Goal: Task Accomplishment & Management: Use online tool/utility

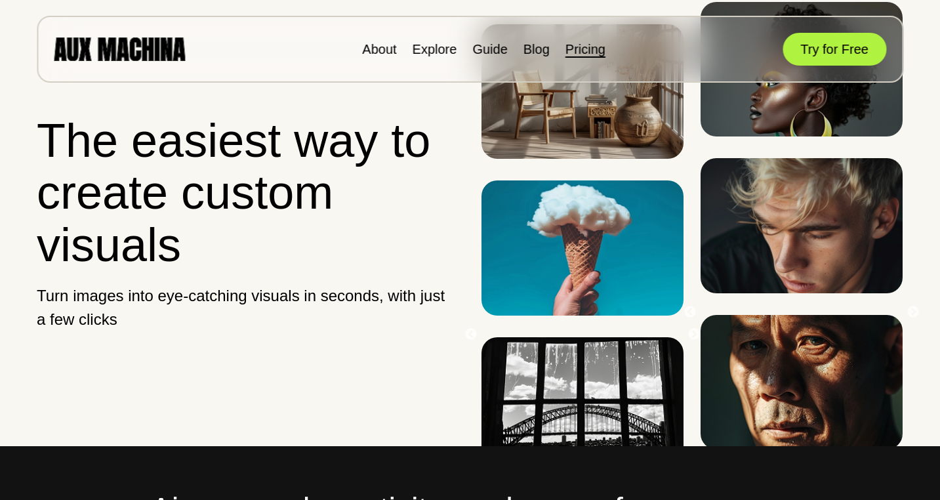
click at [585, 50] on link "Pricing" at bounding box center [585, 49] width 40 height 14
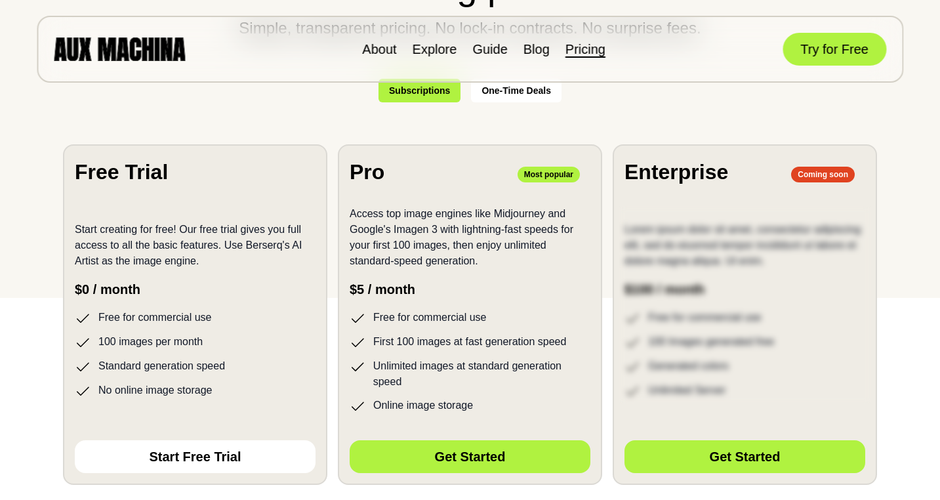
scroll to position [199, 0]
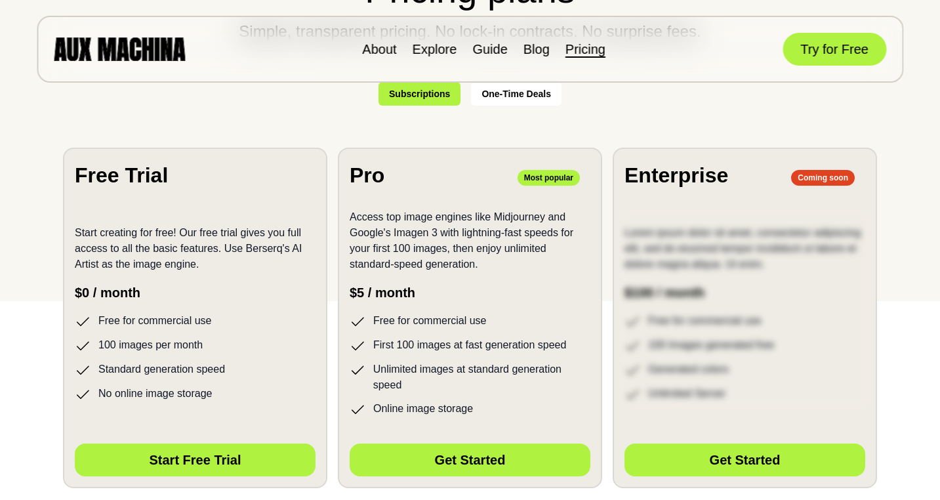
click at [206, 461] on button "Start Free Trial" at bounding box center [195, 459] width 241 height 33
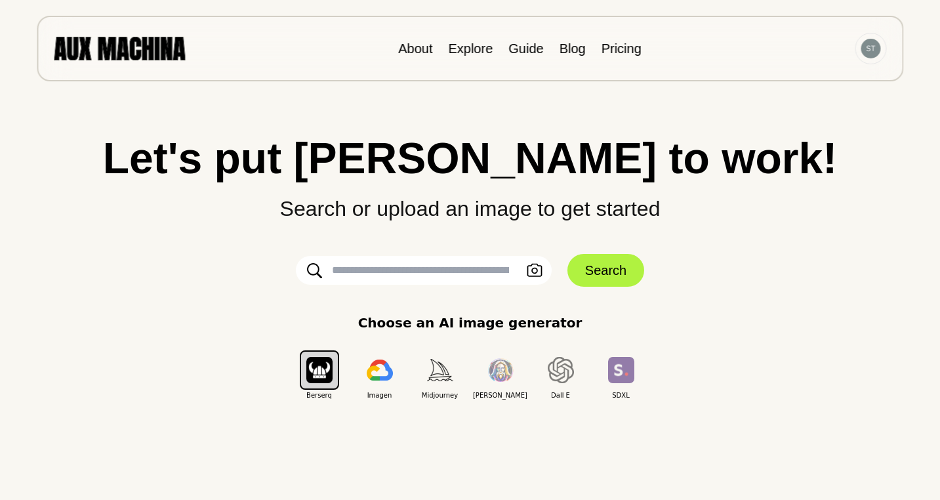
click at [127, 47] on img at bounding box center [119, 48] width 131 height 23
click at [618, 374] on img "button" at bounding box center [621, 370] width 26 height 26
click at [496, 378] on img "button" at bounding box center [500, 370] width 26 height 24
click at [539, 271] on icon "button" at bounding box center [534, 271] width 16 height 14
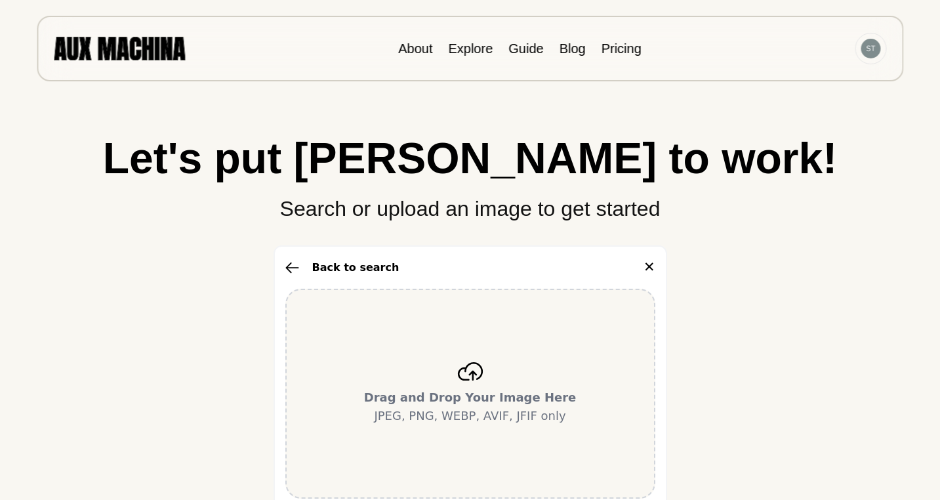
click at [471, 371] on icon at bounding box center [469, 371] width 25 height 18
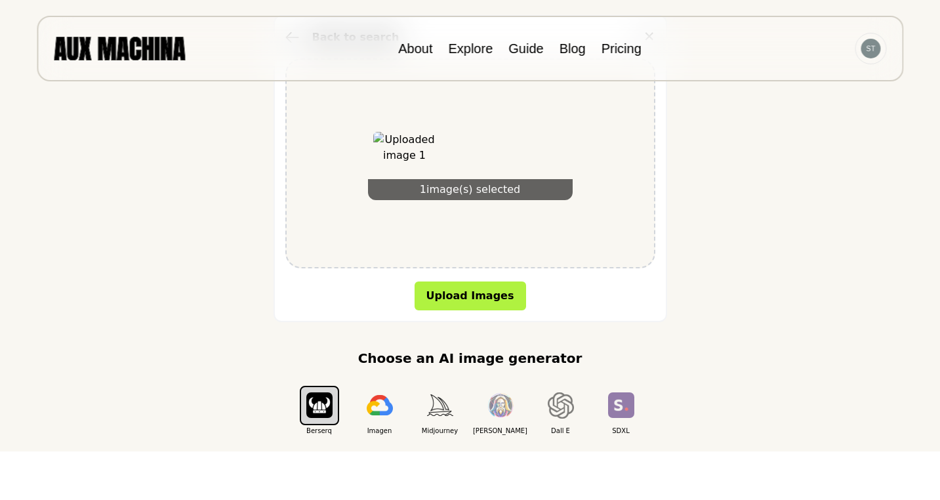
scroll to position [285, 0]
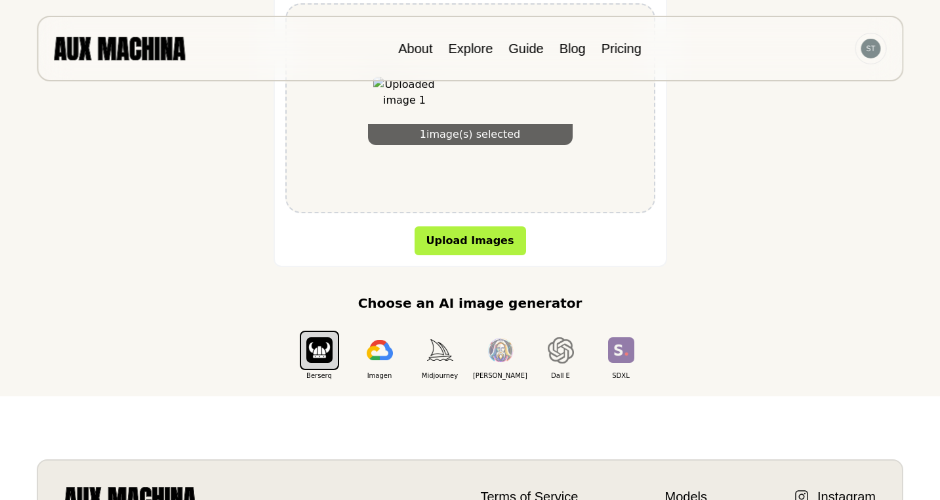
click at [482, 136] on div "1 image(s) selected" at bounding box center [470, 134] width 205 height 21
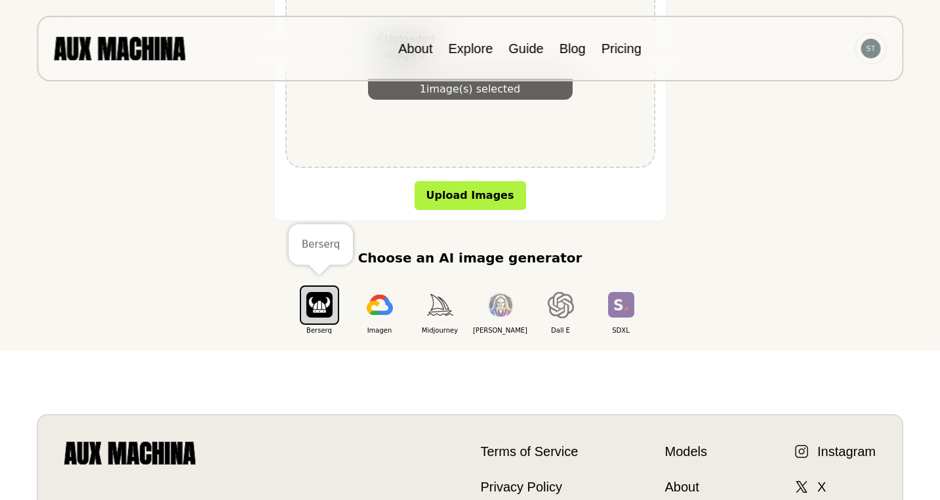
click at [327, 307] on img "button" at bounding box center [319, 305] width 26 height 26
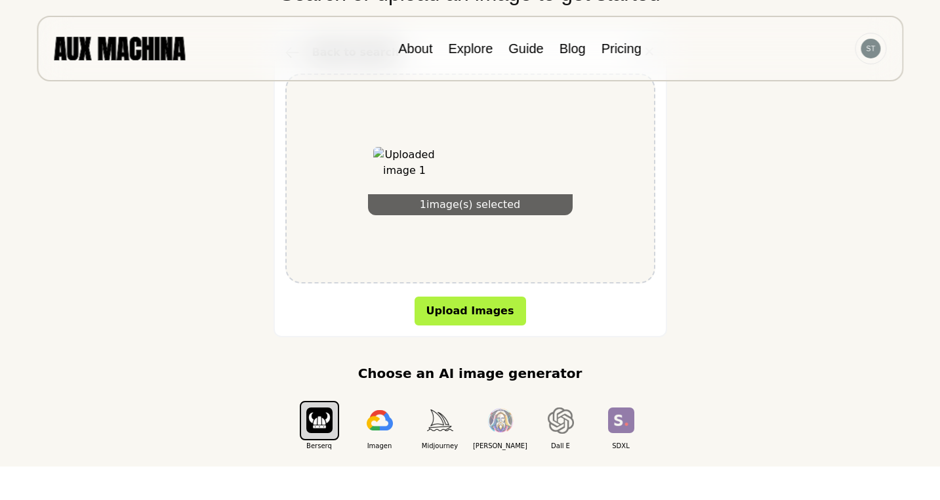
scroll to position [0, 0]
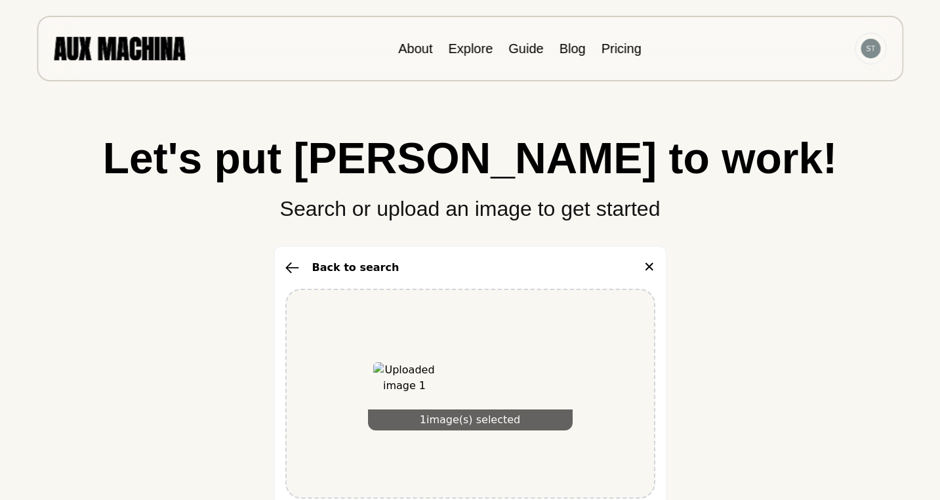
click at [698, 288] on div "Let's put Ai to work! Search or upload an image to get started Back to search ✕…" at bounding box center [469, 400] width 887 height 529
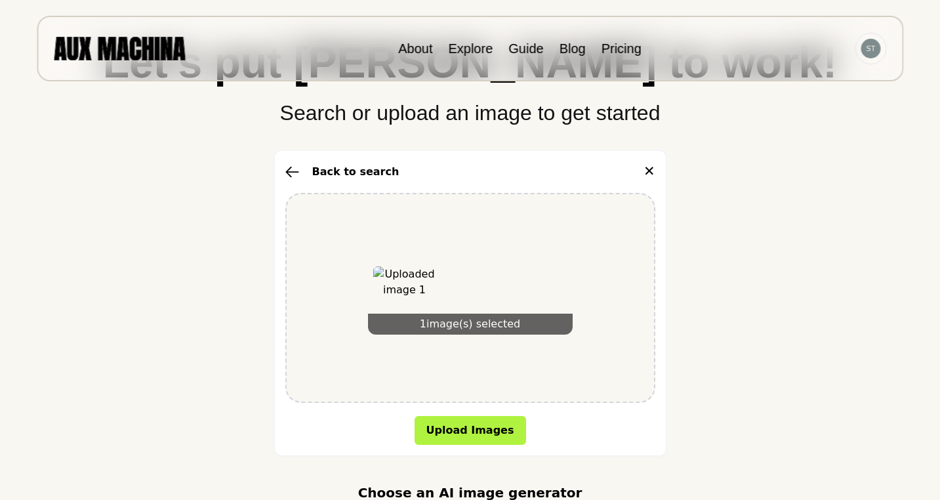
scroll to position [102, 0]
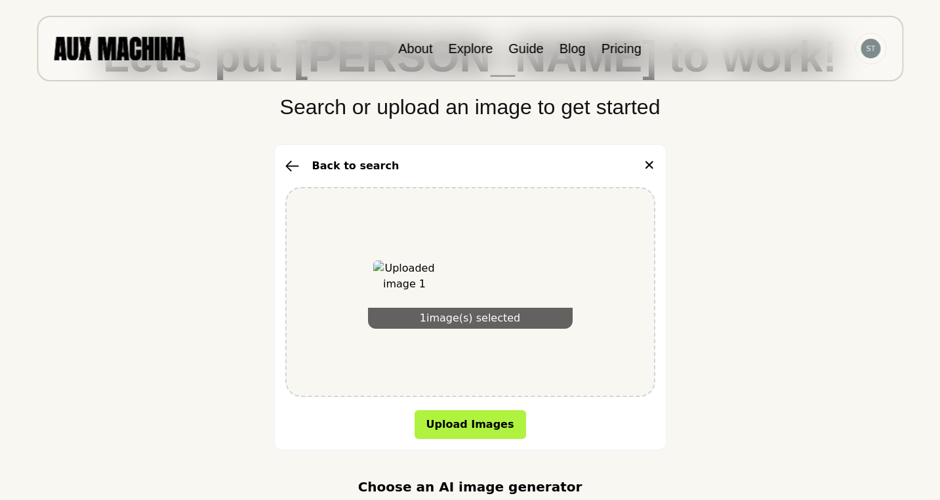
click at [294, 165] on icon "button" at bounding box center [291, 166] width 13 height 10
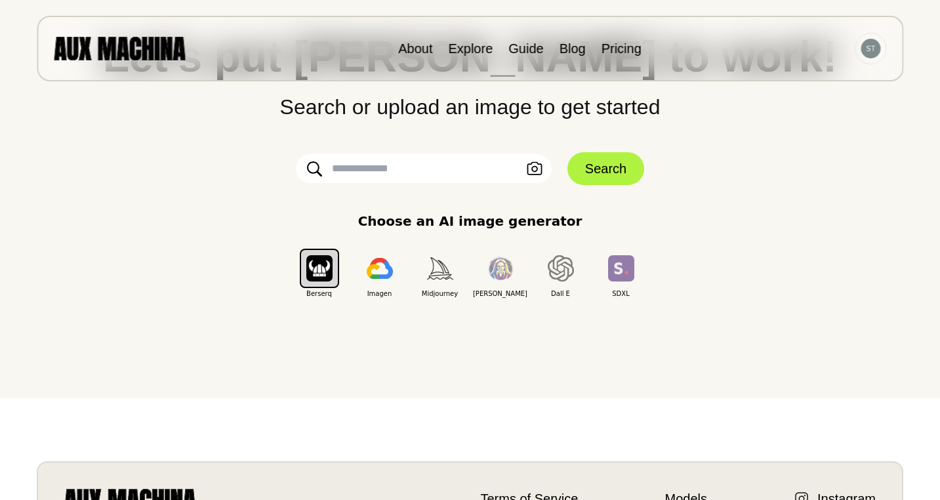
click at [389, 171] on input "text" at bounding box center [424, 168] width 256 height 29
click at [102, 51] on img at bounding box center [119, 48] width 131 height 23
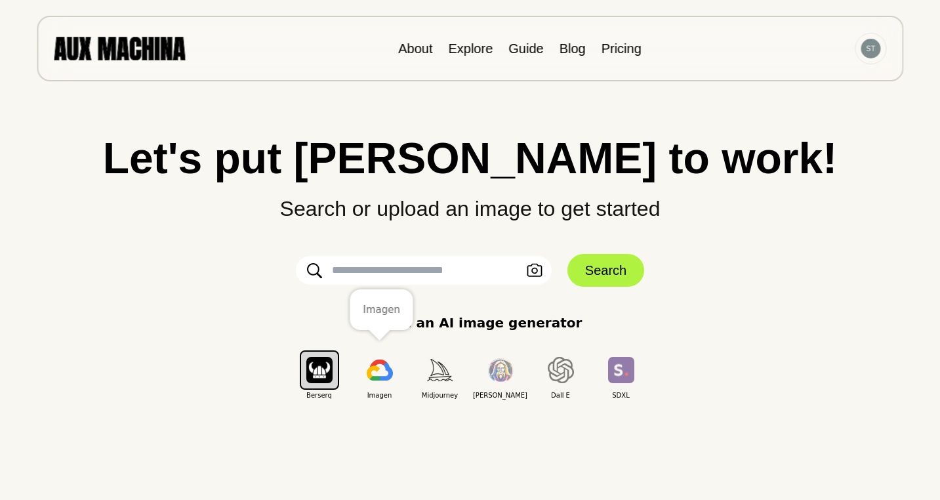
click at [386, 371] on img "button" at bounding box center [379, 369] width 26 height 21
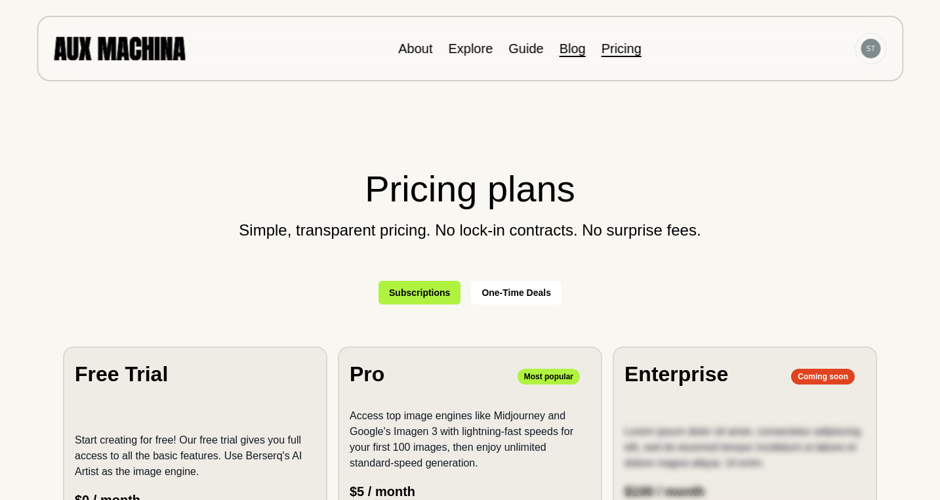
click at [573, 48] on link "Blog" at bounding box center [572, 48] width 26 height 14
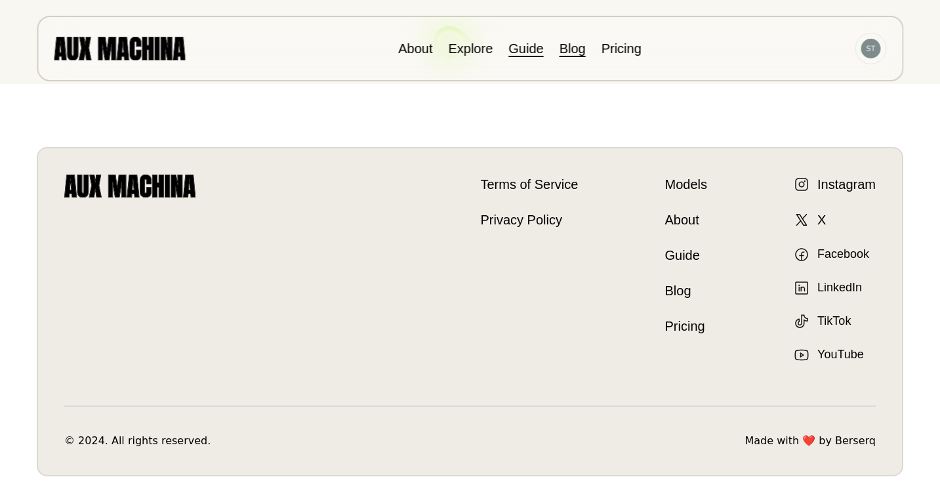
click at [520, 50] on link "Guide" at bounding box center [525, 48] width 35 height 14
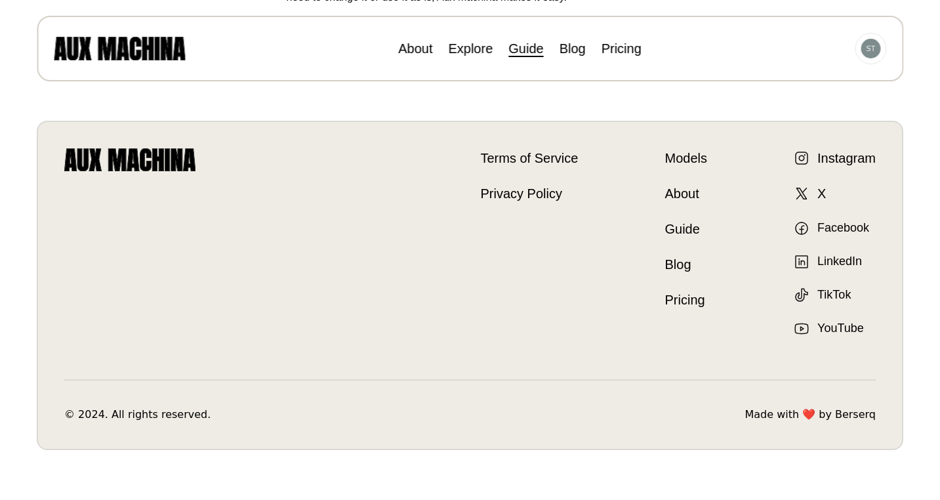
scroll to position [861, 0]
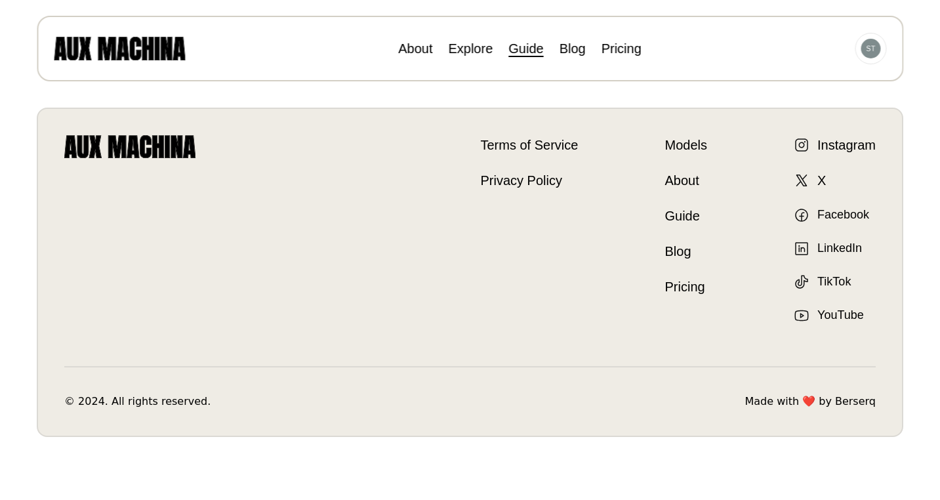
click at [679, 147] on link "Models" at bounding box center [686, 145] width 42 height 20
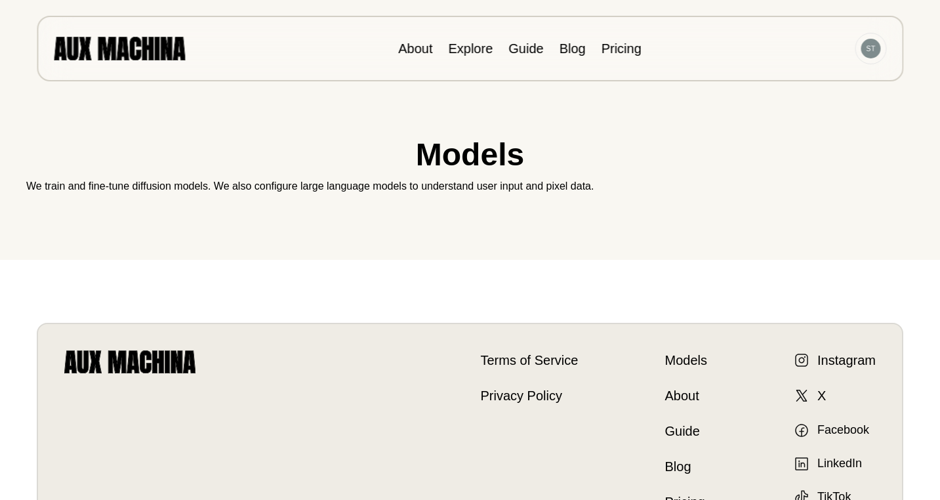
click at [132, 52] on img at bounding box center [119, 48] width 131 height 23
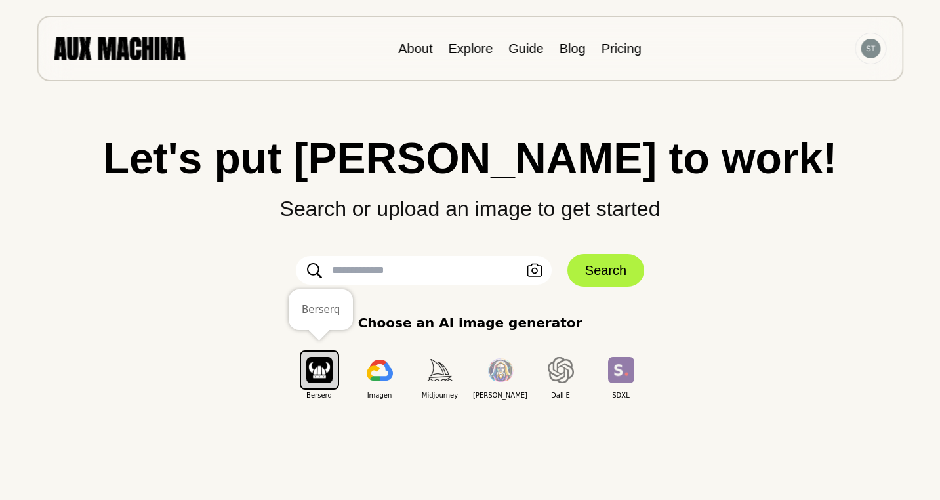
click at [326, 374] on img "button" at bounding box center [319, 370] width 26 height 26
click at [530, 267] on icon "button" at bounding box center [534, 271] width 16 height 14
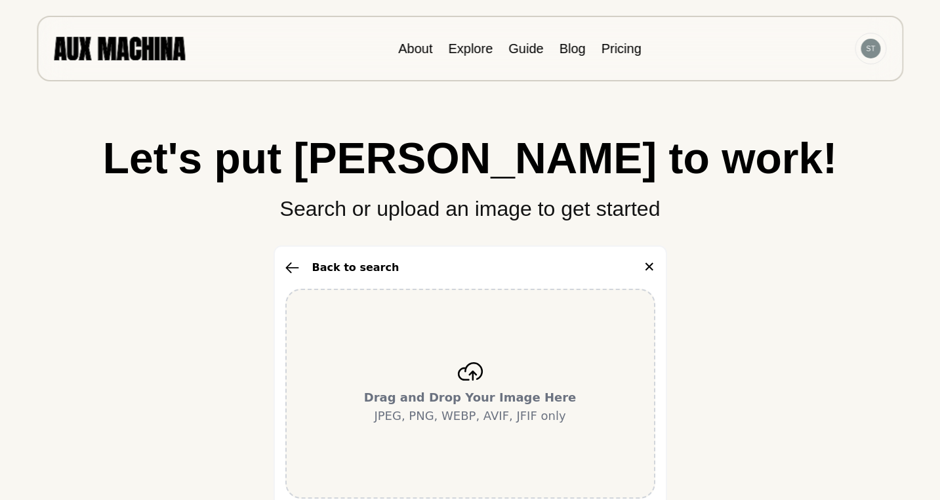
click at [472, 367] on icon at bounding box center [470, 371] width 26 height 18
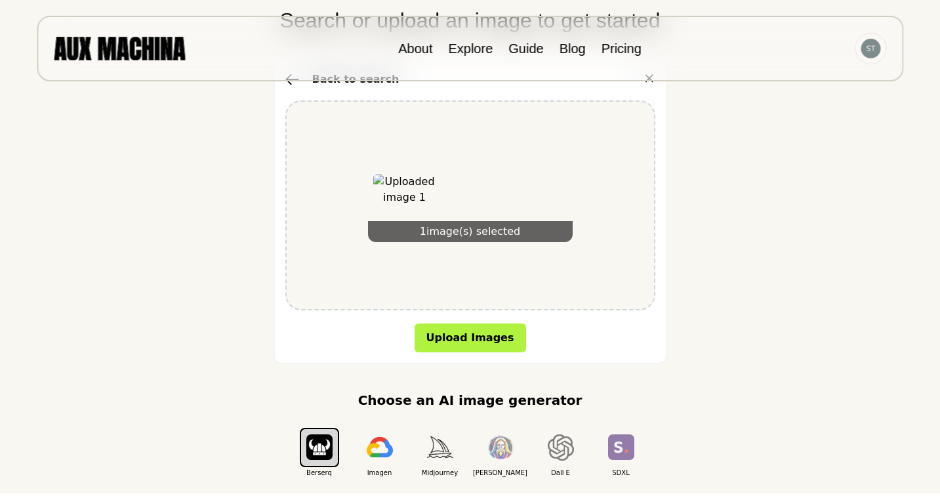
scroll to position [214, 0]
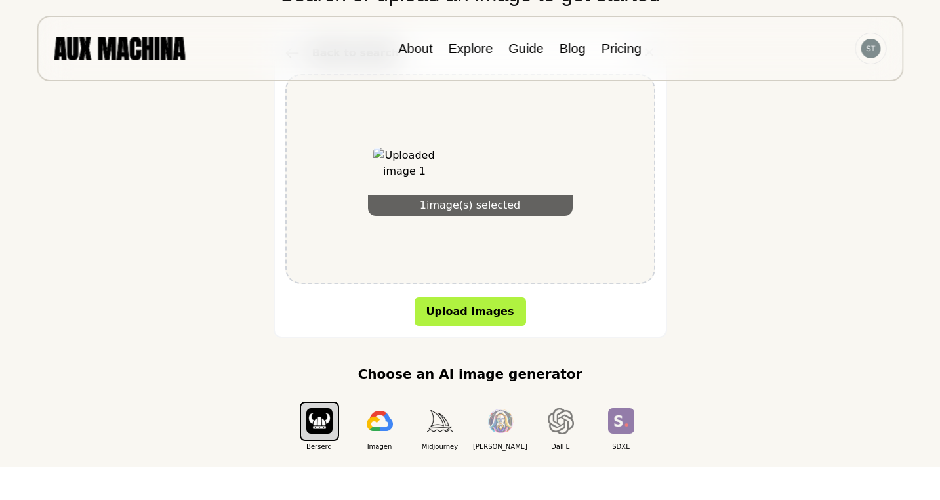
click at [532, 368] on p "Choose an AI image generator" at bounding box center [470, 374] width 224 height 20
click at [379, 427] on img "button" at bounding box center [379, 420] width 26 height 21
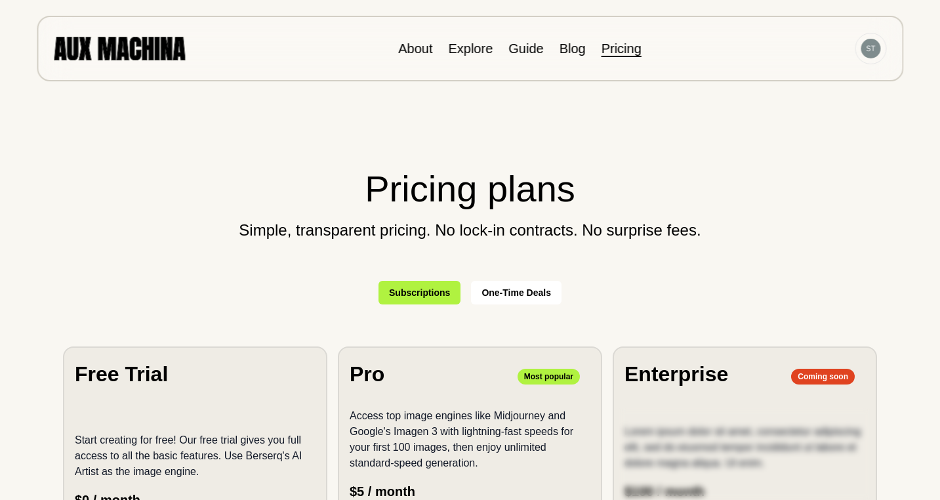
click at [423, 294] on button "Subscriptions" at bounding box center [419, 293] width 82 height 24
click at [521, 290] on button "One-Time Deals" at bounding box center [516, 293] width 90 height 24
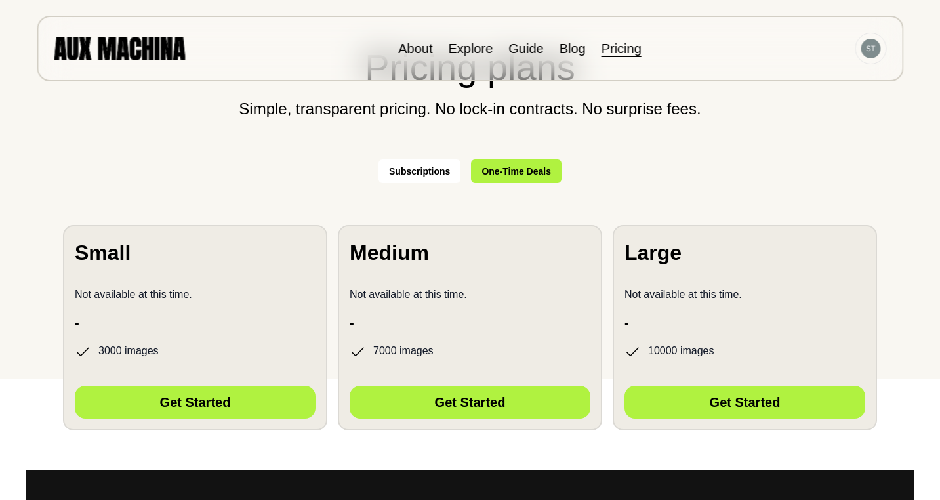
scroll to position [108, 0]
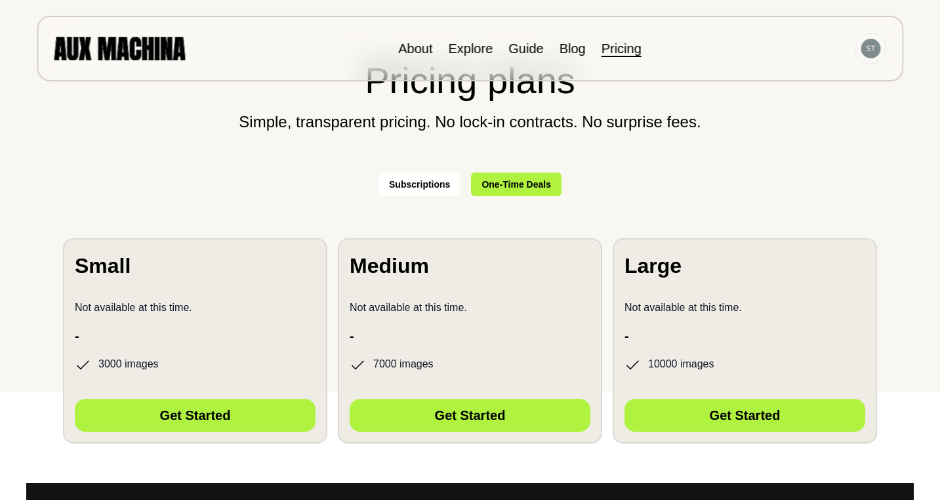
click at [429, 181] on button "Subscriptions" at bounding box center [419, 184] width 82 height 24
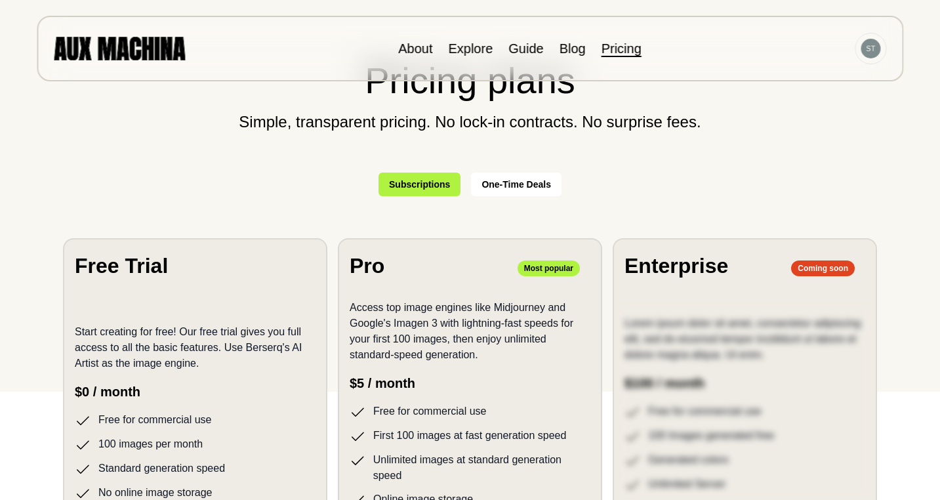
click at [167, 372] on div "Start creating for free! Our free trial gives you full access to all the basic …" at bounding box center [195, 404] width 241 height 193
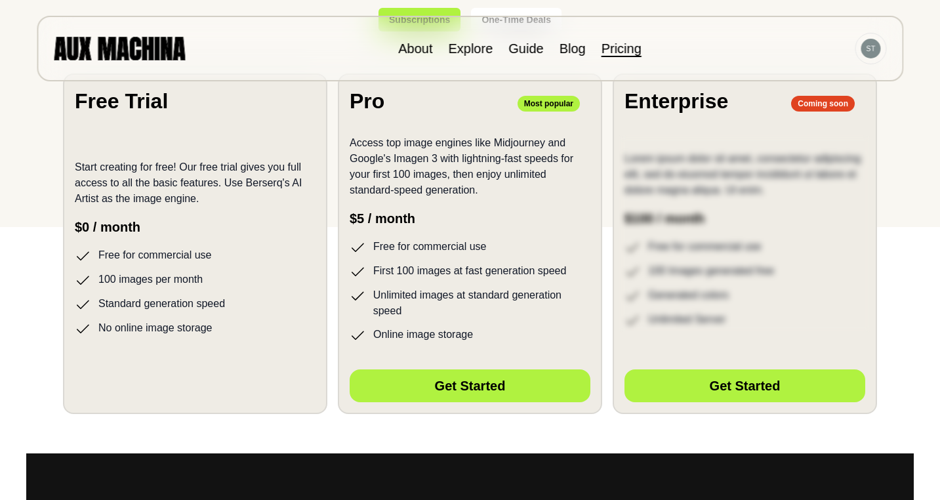
scroll to position [0, 0]
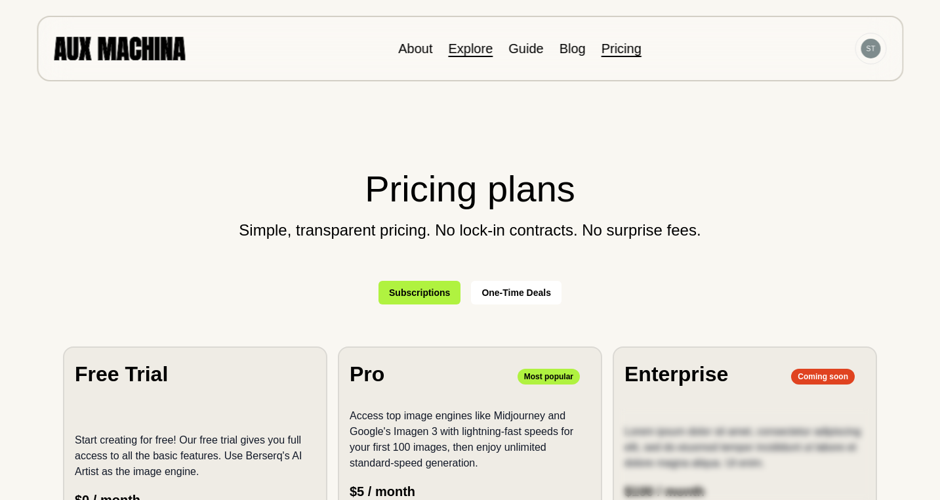
click at [471, 45] on link "Explore" at bounding box center [470, 48] width 45 height 14
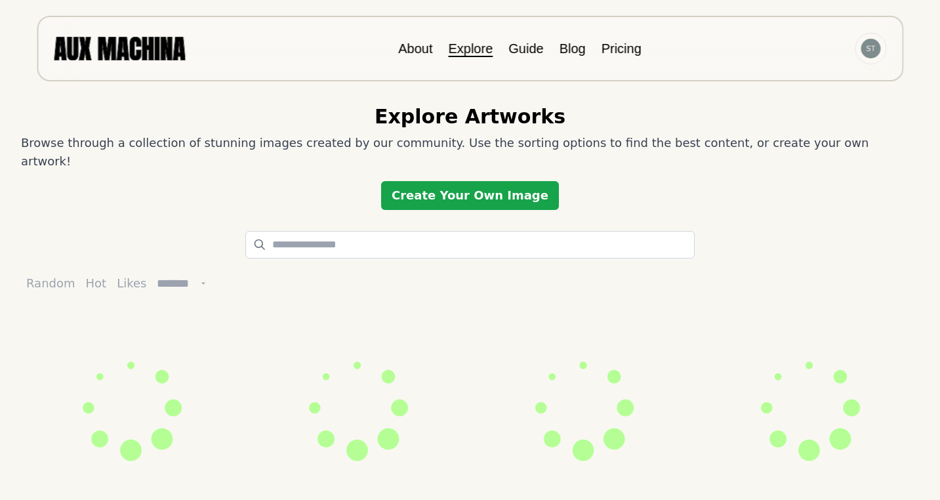
click at [433, 181] on link "Create Your Own Image" at bounding box center [470, 195] width 178 height 29
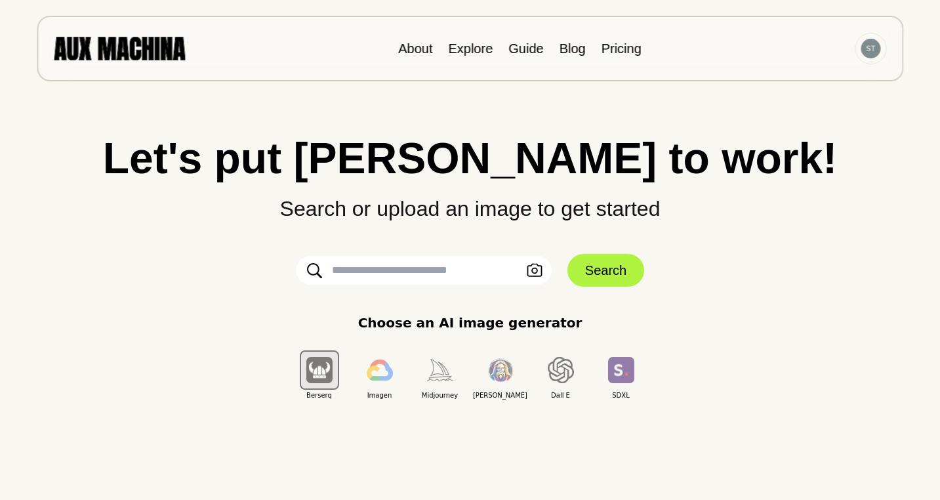
click at [407, 273] on input "text" at bounding box center [424, 270] width 256 height 29
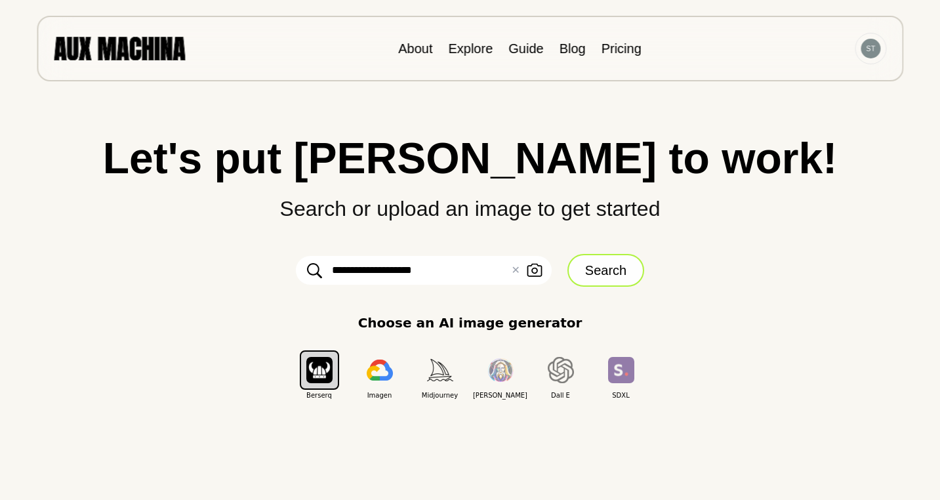
type input "**********"
click at [598, 266] on button "Search" at bounding box center [605, 270] width 77 height 33
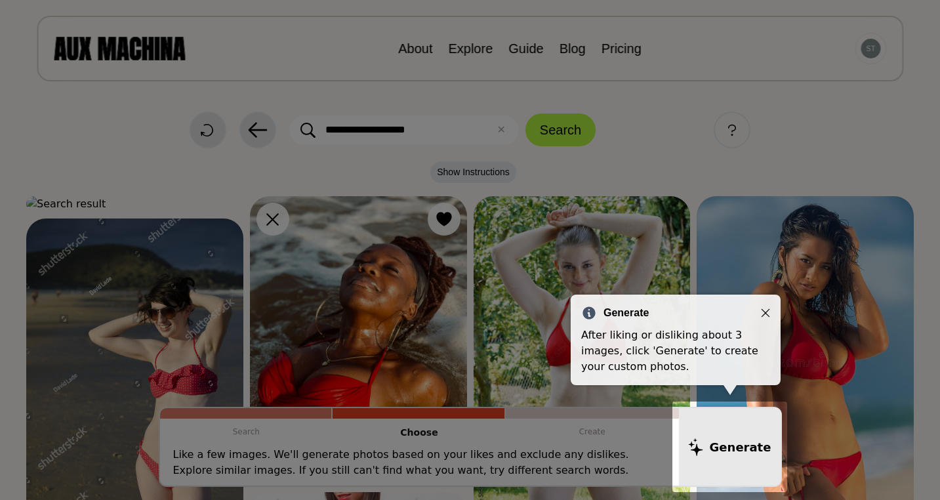
click at [766, 311] on icon "Close" at bounding box center [765, 313] width 9 height 9
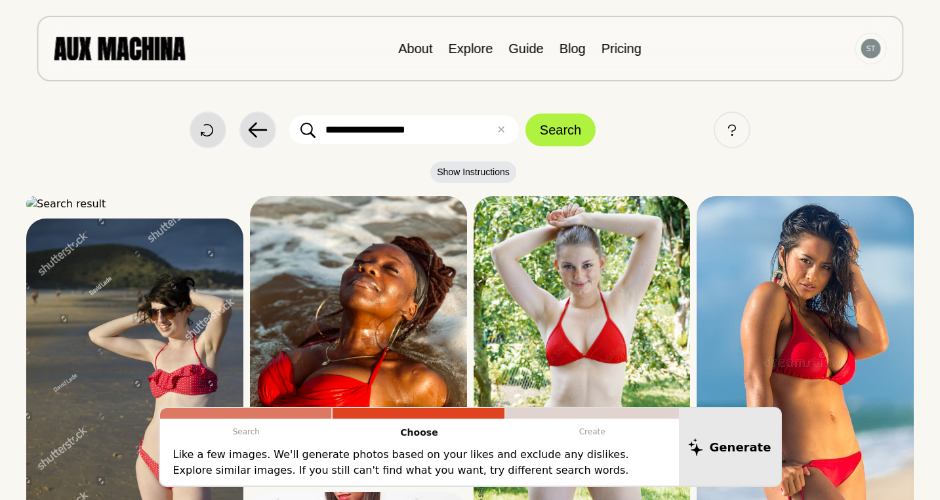
drag, startPoint x: 436, startPoint y: 127, endPoint x: 325, endPoint y: 129, distance: 111.5
click at [325, 129] on input "**********" at bounding box center [403, 129] width 229 height 29
click at [525, 113] on button "Search" at bounding box center [560, 129] width 70 height 33
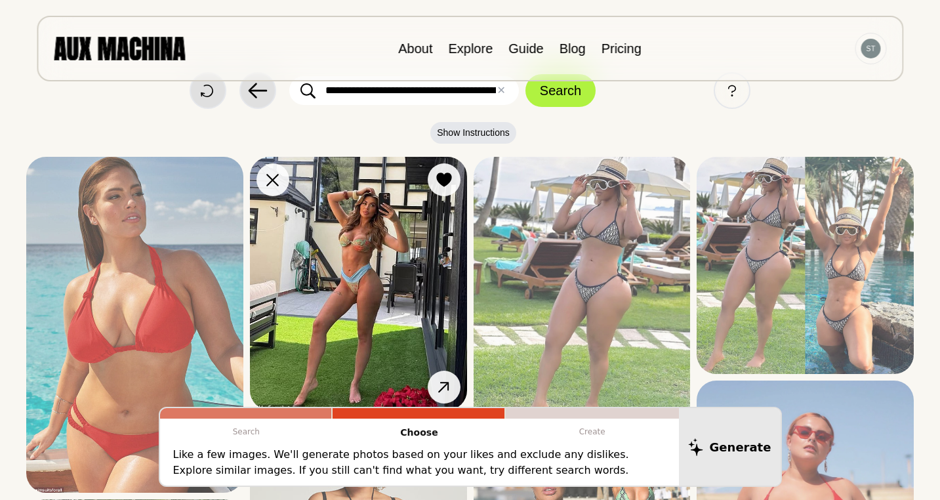
scroll to position [0, 0]
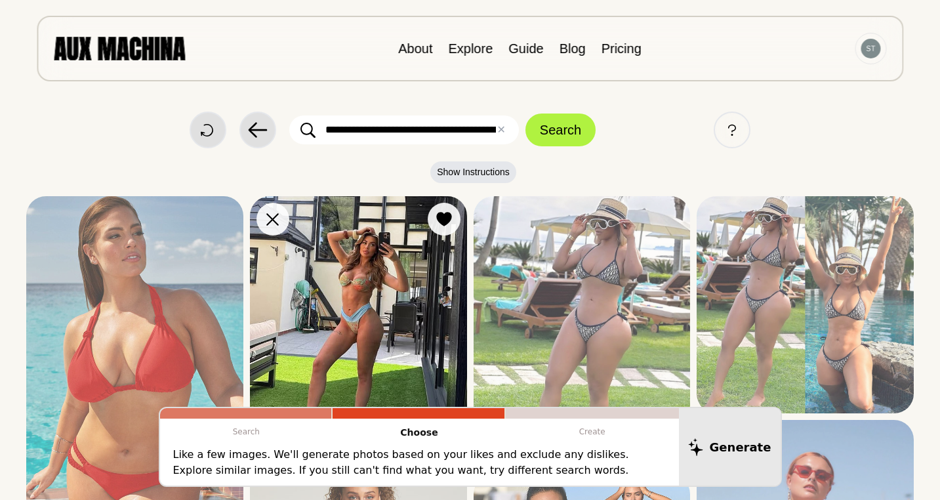
click at [382, 297] on img at bounding box center [358, 322] width 217 height 253
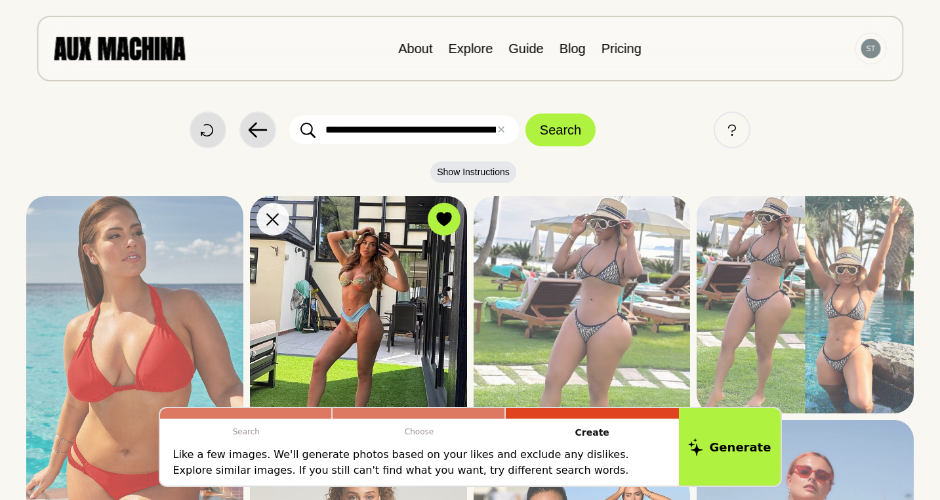
click at [276, 222] on icon at bounding box center [272, 219] width 12 height 12
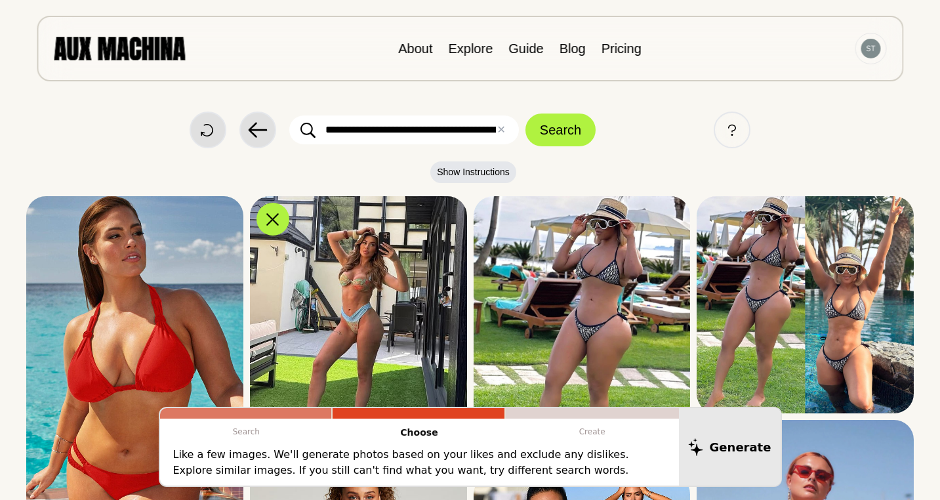
drag, startPoint x: 458, startPoint y: 132, endPoint x: 402, endPoint y: 130, distance: 56.4
click at [402, 130] on input "**********" at bounding box center [403, 129] width 229 height 29
click at [570, 127] on button "Search" at bounding box center [560, 129] width 70 height 33
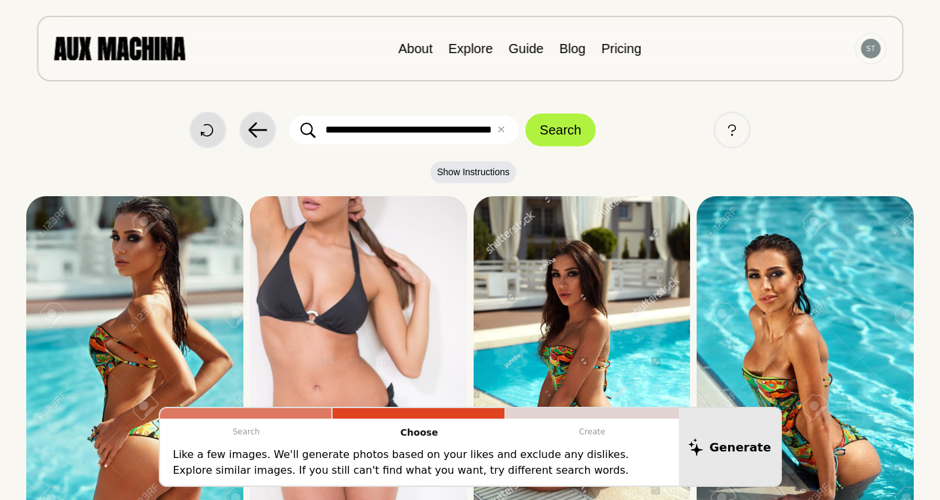
click at [426, 132] on input "**********" at bounding box center [403, 129] width 229 height 29
type input "**********"
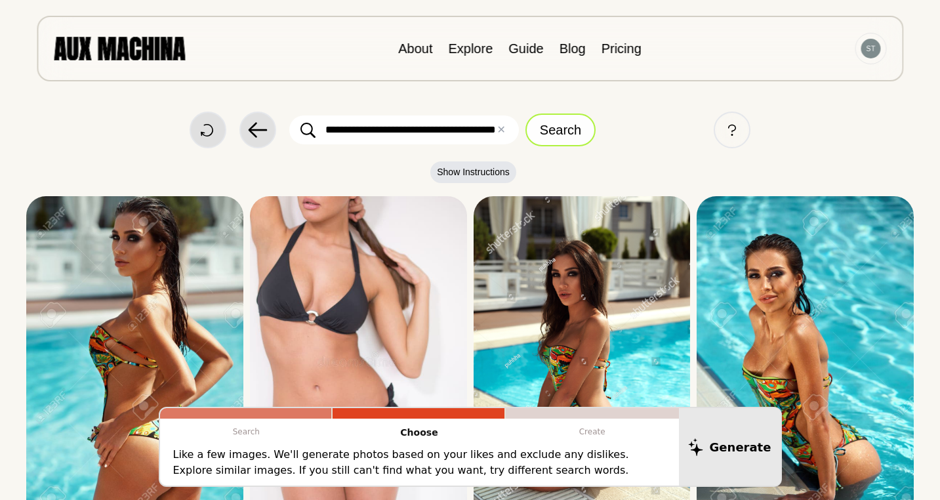
click at [545, 130] on button "Search" at bounding box center [560, 129] width 70 height 33
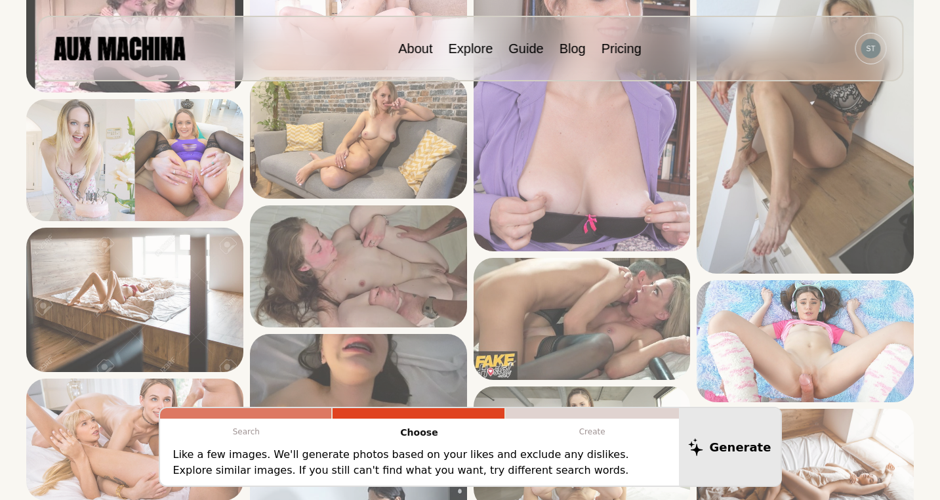
scroll to position [400, 0]
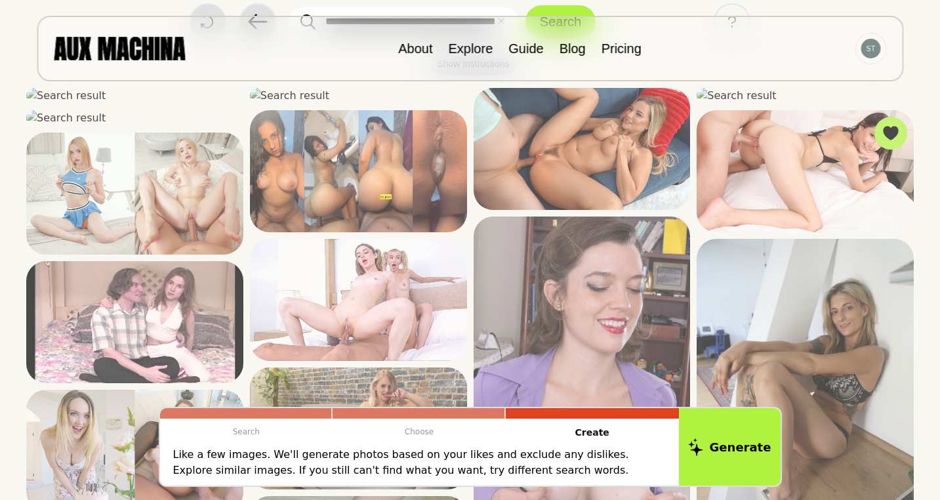
scroll to position [90, 0]
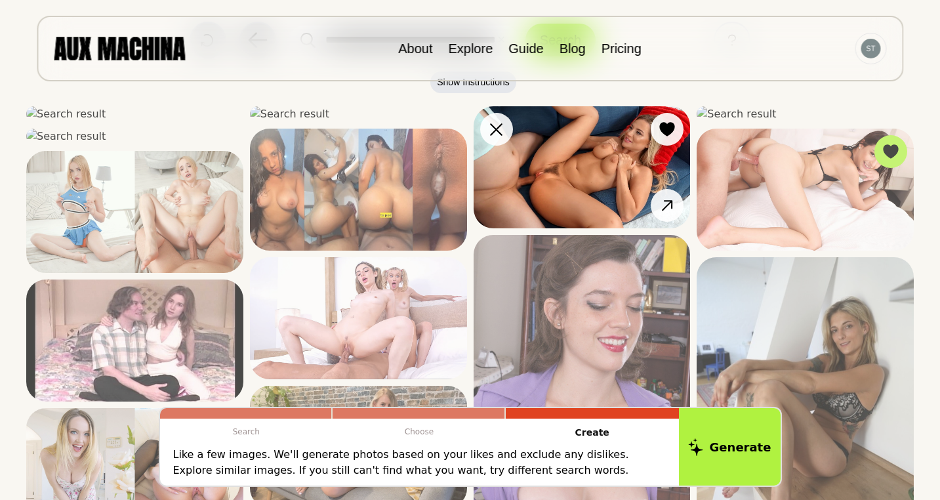
click at [596, 173] on img at bounding box center [581, 167] width 217 height 122
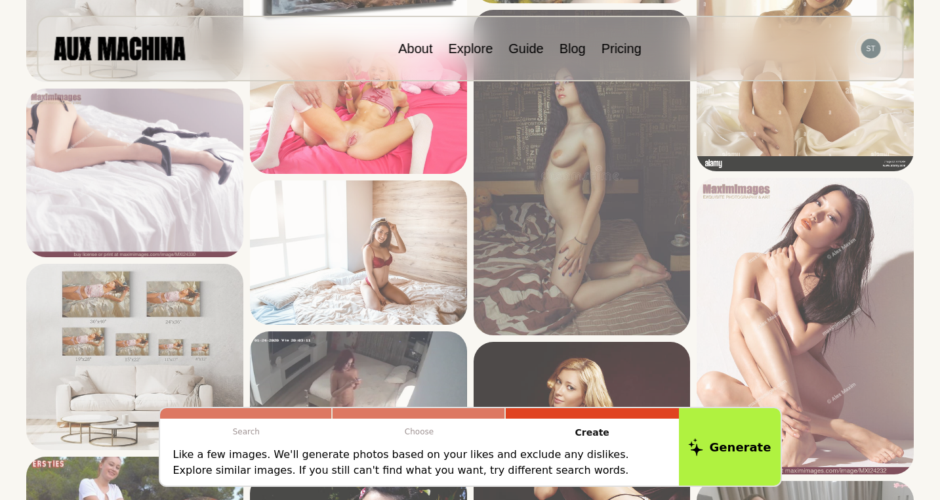
scroll to position [1162, 0]
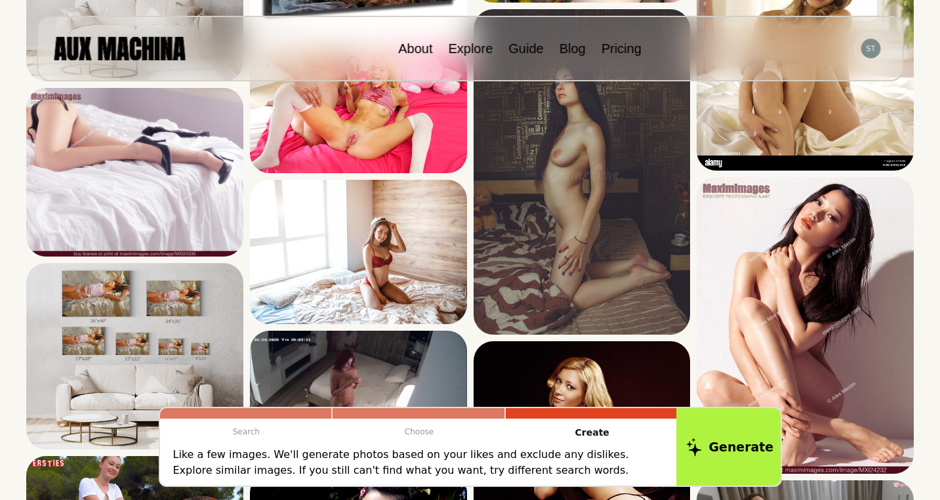
click at [726, 448] on button "Generate" at bounding box center [729, 446] width 107 height 81
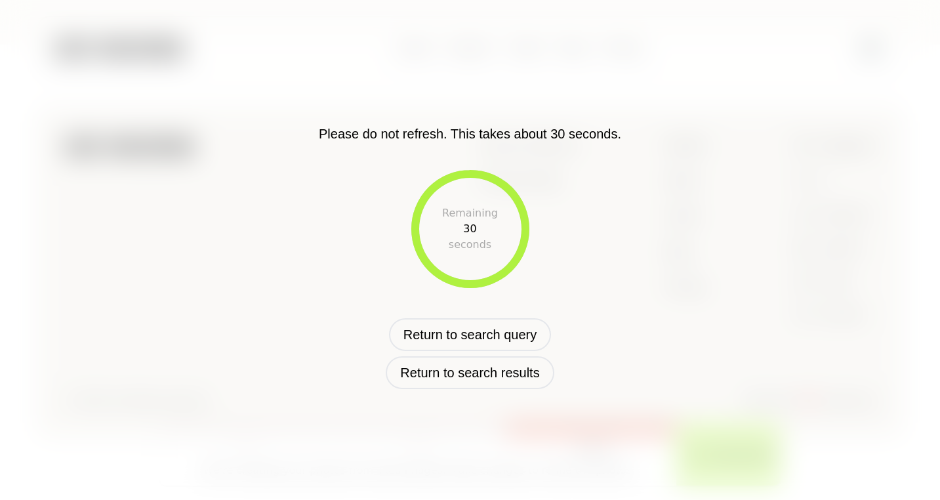
scroll to position [488, 0]
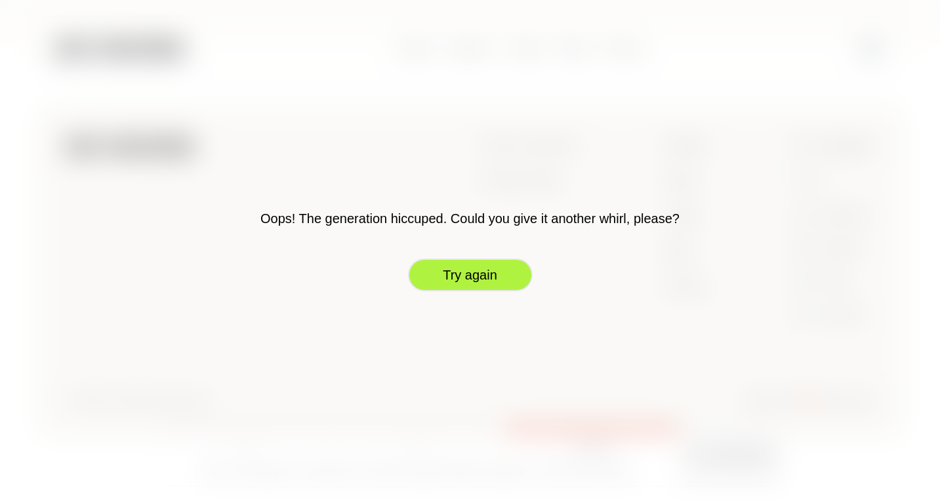
click at [495, 279] on button "Try again" at bounding box center [470, 274] width 125 height 33
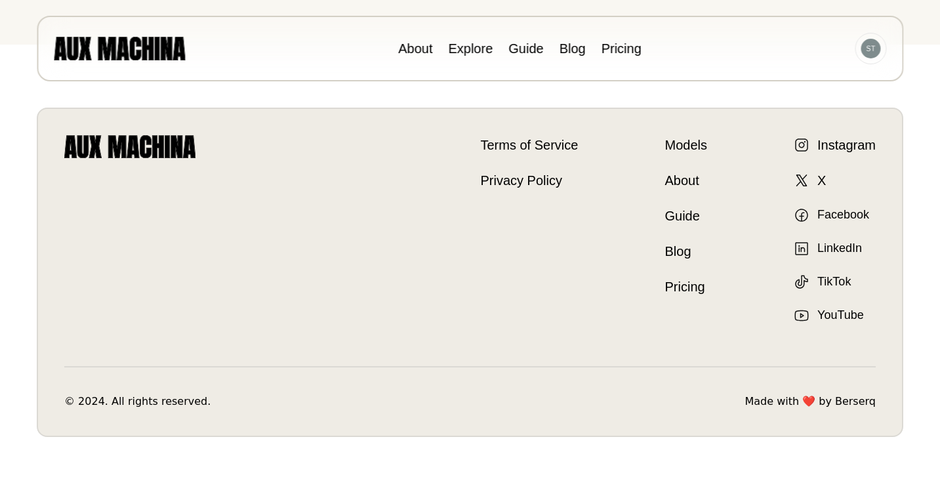
scroll to position [0, 0]
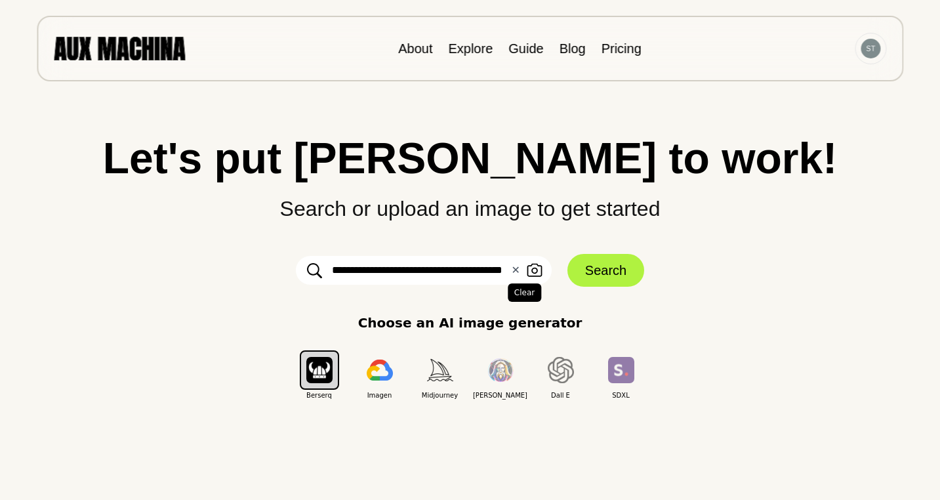
click at [513, 269] on button "✕ Clear" at bounding box center [515, 270] width 9 height 16
